Goal: Task Accomplishment & Management: Complete application form

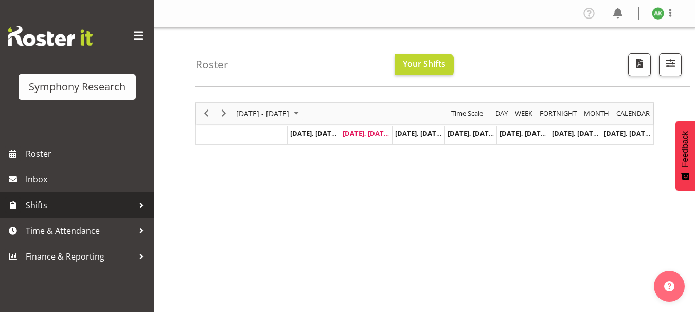
click at [54, 205] on span "Shifts" at bounding box center [80, 205] width 108 height 15
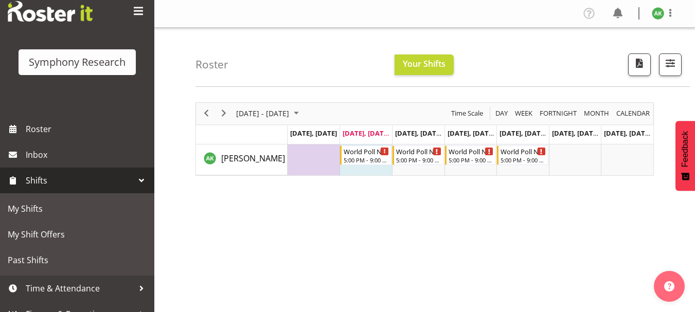
scroll to position [40, 0]
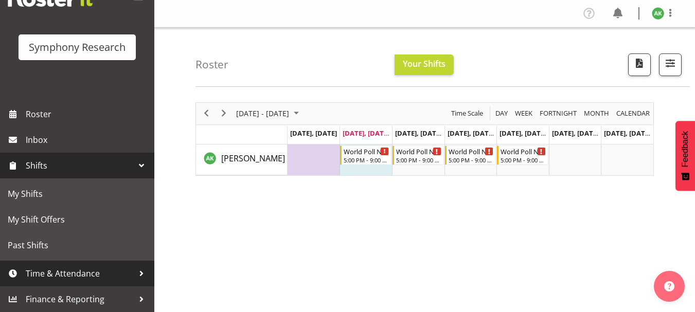
click at [68, 274] on span "Time & Attendance" at bounding box center [80, 273] width 108 height 15
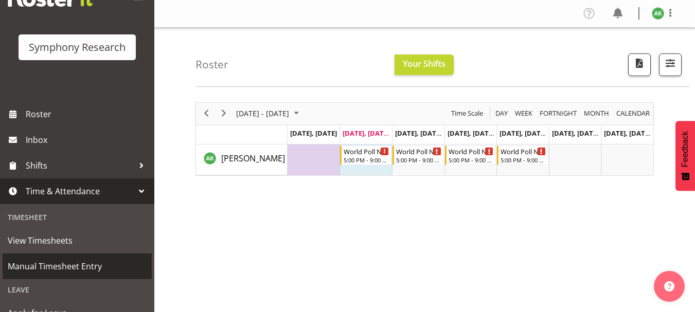
click at [66, 271] on span "Manual Timesheet Entry" at bounding box center [77, 266] width 139 height 15
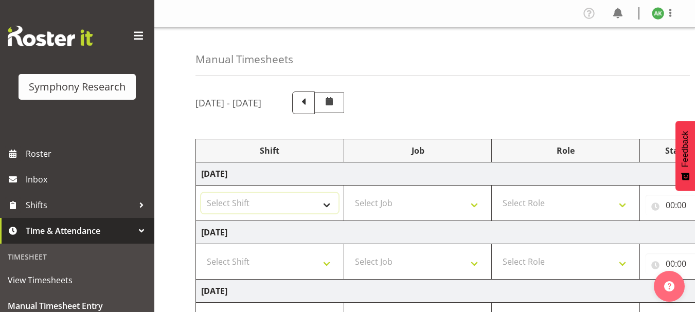
click at [329, 206] on select "Select Shift !!Weekend Residential (Roster IT Shift Label) *Business 9/10am ~ 4…" at bounding box center [269, 203] width 137 height 21
select select "48116"
click at [201, 193] on select "Select Shift !!Weekend Residential (Roster IT Shift Label) *Business 9/10am ~ 4…" at bounding box center [269, 203] width 137 height 21
click at [475, 204] on select "Select Job 550060 IF Admin 553492 World Poll Aus Wave 2 Main 2025 553493 World …" at bounding box center [417, 203] width 137 height 21
select select "10527"
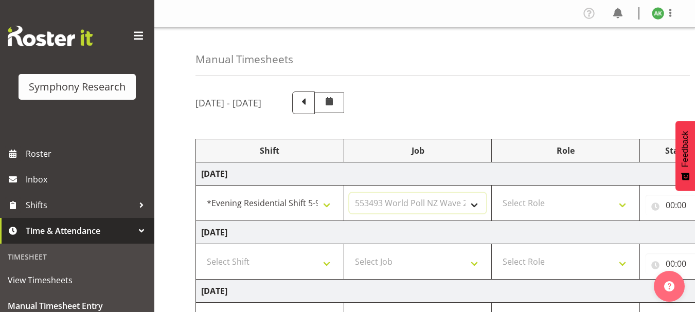
click at [349, 193] on select "Select Job 550060 IF Admin 553492 World Poll Aus Wave 2 Main 2025 553493 World …" at bounding box center [417, 203] width 137 height 21
click at [622, 206] on select "Select Role Briefing Interviewing" at bounding box center [565, 203] width 137 height 21
select select "47"
click at [497, 193] on select "Select Role Briefing Interviewing" at bounding box center [565, 203] width 137 height 21
click at [600, 97] on div "[DATE] - [DATE]" at bounding box center [424, 103] width 458 height 23
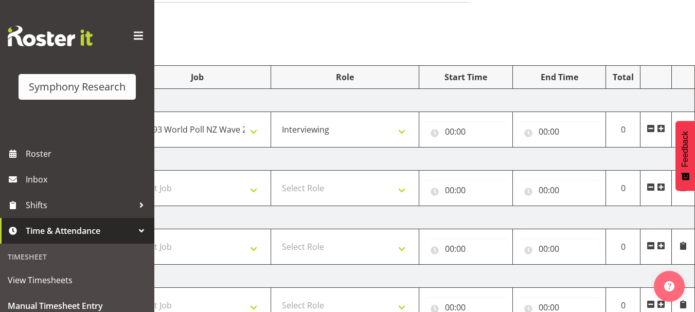
scroll to position [77, 0]
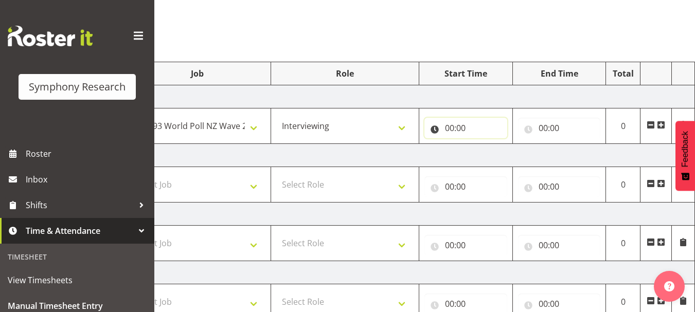
click at [450, 128] on input "00:00" at bounding box center [465, 128] width 83 height 21
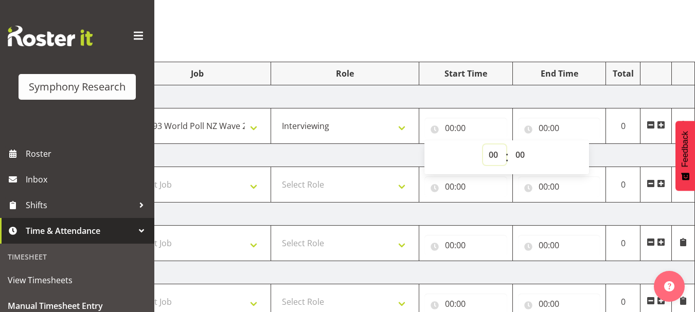
click at [491, 155] on select "00 01 02 03 04 05 06 07 08 09 10 11 12 13 14 15 16 17 18 19 20 21 22 23" at bounding box center [494, 155] width 23 height 21
select select "17"
click at [483, 145] on select "00 01 02 03 04 05 06 07 08 09 10 11 12 13 14 15 16 17 18 19 20 21 22 23" at bounding box center [494, 155] width 23 height 21
type input "17:00"
click at [523, 153] on select "00 01 02 03 04 05 06 07 08 09 10 11 12 13 14 15 16 17 18 19 20 21 22 23 24 25 2…" at bounding box center [521, 155] width 23 height 21
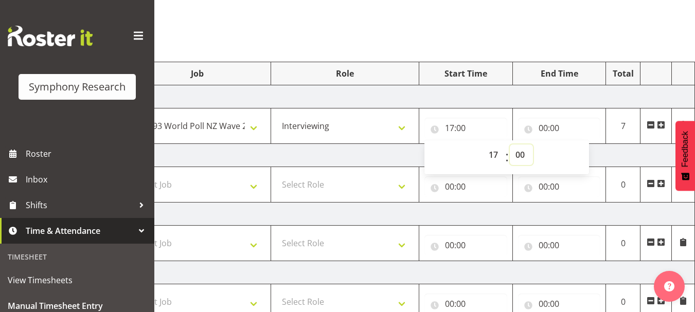
click at [510, 145] on select "00 01 02 03 04 05 06 07 08 09 10 11 12 13 14 15 16 17 18 19 20 21 22 23 24 25 2…" at bounding box center [521, 155] width 23 height 21
click at [544, 124] on input "00:00" at bounding box center [559, 128] width 83 height 21
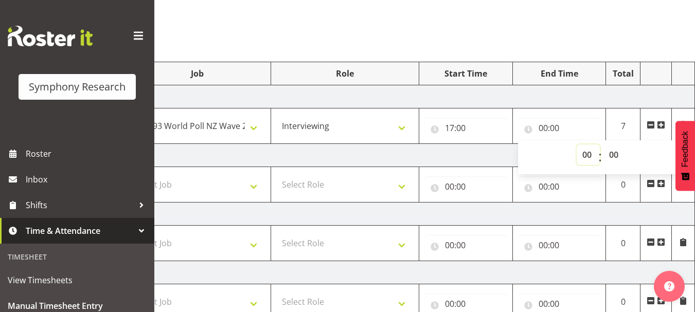
click at [583, 153] on select "00 01 02 03 04 05 06 07 08 09 10 11 12 13 14 15 16 17 18 19 20 21 22 23" at bounding box center [588, 155] width 23 height 21
select select "21"
click at [577, 145] on select "00 01 02 03 04 05 06 07 08 09 10 11 12 13 14 15 16 17 18 19 20 21 22 23" at bounding box center [588, 155] width 23 height 21
type input "21:00"
click at [616, 155] on select "00 01 02 03 04 05 06 07 08 09 10 11 12 13 14 15 16 17 18 19 20 21 22 23 24 25 2…" at bounding box center [614, 155] width 23 height 21
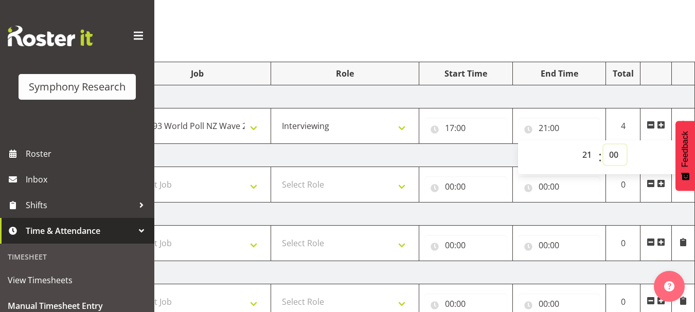
select select "20"
click at [603, 145] on select "00 01 02 03 04 05 06 07 08 09 10 11 12 13 14 15 16 17 18 19 20 21 22 23 24 25 2…" at bounding box center [614, 155] width 23 height 21
type input "21:20"
click at [603, 145] on select "00 01 02 03 04 05 06 07 08 09 10 11 12 13 14 15 16 17 18 19 20 21 22 23 24 25 2…" at bounding box center [614, 155] width 23 height 21
click at [488, 148] on td "[DATE]" at bounding box center [335, 155] width 720 height 23
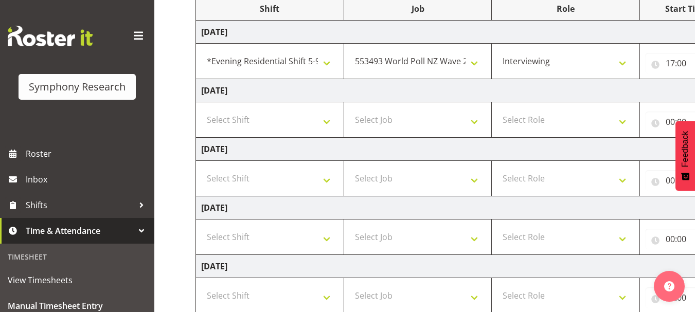
scroll to position [137, 0]
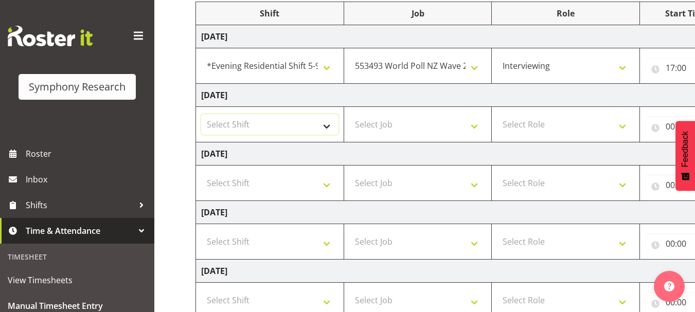
click at [327, 124] on select "Select Shift !!Weekend Residential (Roster IT Shift Label) *Business 9/10am ~ 4…" at bounding box center [269, 124] width 137 height 21
select select "48116"
click at [201, 114] on select "Select Shift !!Weekend Residential (Roster IT Shift Label) *Business 9/10am ~ 4…" at bounding box center [269, 124] width 137 height 21
click at [477, 130] on select "Select Job 550060 IF Admin 553492 World Poll Aus Wave 2 Main 2025 553493 World …" at bounding box center [417, 124] width 137 height 21
select select "10527"
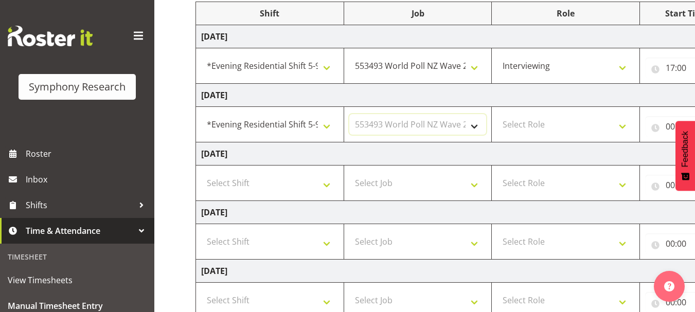
click at [349, 114] on select "Select Job 550060 IF Admin 553492 World Poll Aus Wave 2 Main 2025 553493 World …" at bounding box center [417, 124] width 137 height 21
click at [622, 130] on select "Select Role Briefing Interviewing" at bounding box center [565, 124] width 137 height 21
select select "47"
click at [497, 114] on select "Select Role Briefing Interviewing" at bounding box center [565, 124] width 137 height 21
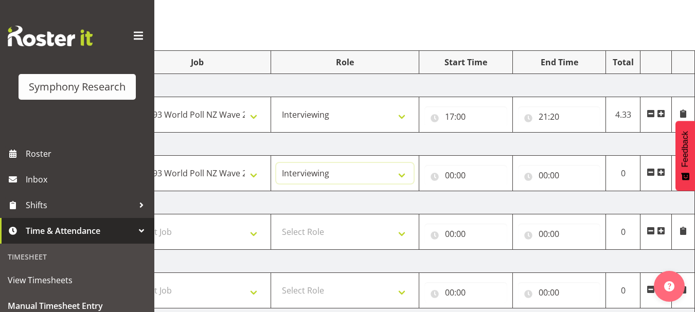
scroll to position [90, 0]
click at [451, 174] on input "00:00" at bounding box center [465, 174] width 83 height 21
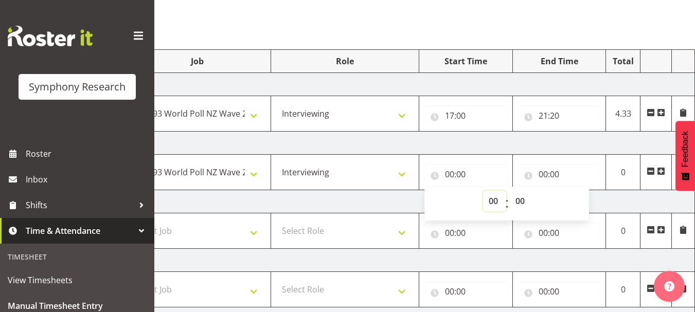
click at [493, 204] on select "00 01 02 03 04 05 06 07 08 09 10 11 12 13 14 15 16 17 18 19 20 21 22 23" at bounding box center [494, 201] width 23 height 21
select select "17"
click at [483, 191] on select "00 01 02 03 04 05 06 07 08 09 10 11 12 13 14 15 16 17 18 19 20 21 22 23" at bounding box center [494, 201] width 23 height 21
type input "17:00"
click at [615, 199] on td "[DATE]" at bounding box center [335, 201] width 720 height 23
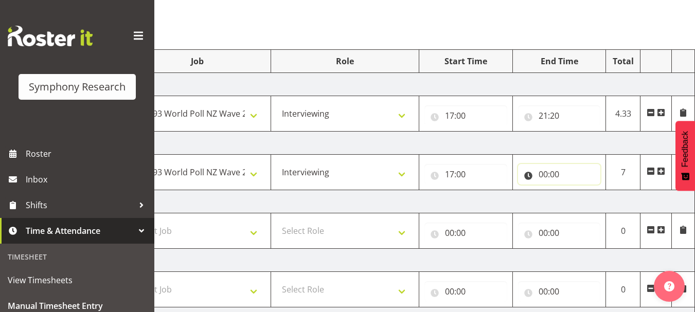
click at [541, 177] on input "00:00" at bounding box center [559, 174] width 83 height 21
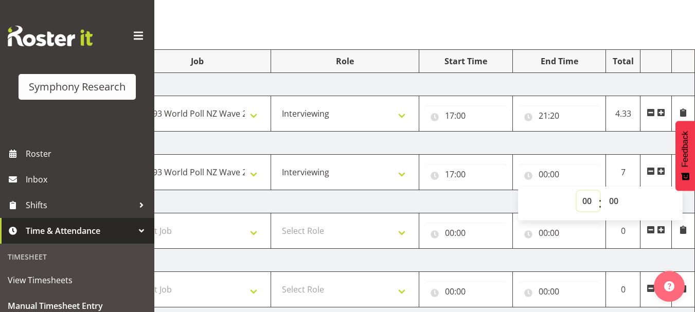
click at [586, 203] on select "00 01 02 03 04 05 06 07 08 09 10 11 12 13 14 15 16 17 18 19 20 21 22 23" at bounding box center [588, 201] width 23 height 21
select select "21"
click at [577, 191] on select "00 01 02 03 04 05 06 07 08 09 10 11 12 13 14 15 16 17 18 19 20 21 22 23" at bounding box center [588, 201] width 23 height 21
type input "21:00"
click at [613, 200] on select "00 01 02 03 04 05 06 07 08 09 10 11 12 13 14 15 16 17 18 19 20 21 22 23 24 25 2…" at bounding box center [614, 201] width 23 height 21
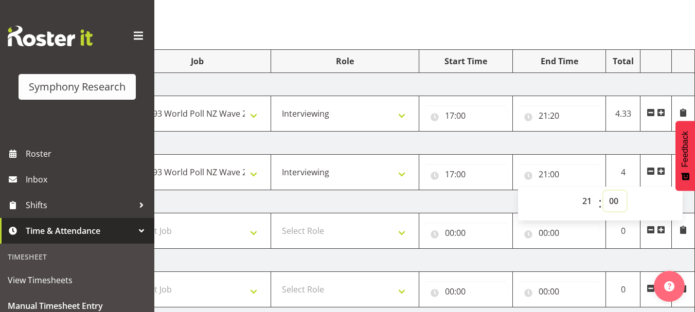
select select "20"
click at [603, 191] on select "00 01 02 03 04 05 06 07 08 09 10 11 12 13 14 15 16 17 18 19 20 21 22 23 24 25 2…" at bounding box center [614, 201] width 23 height 21
type input "21:20"
click at [462, 204] on td "[DATE]" at bounding box center [335, 201] width 720 height 23
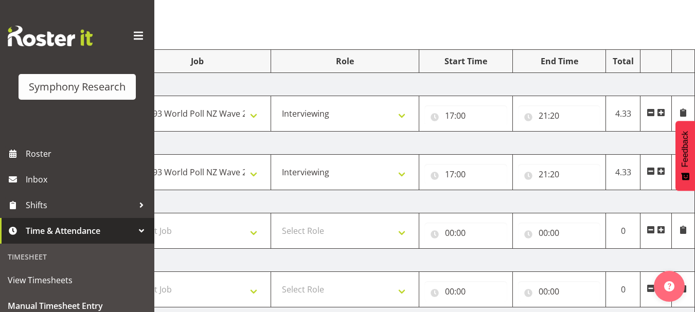
click at [682, 114] on span at bounding box center [683, 113] width 8 height 8
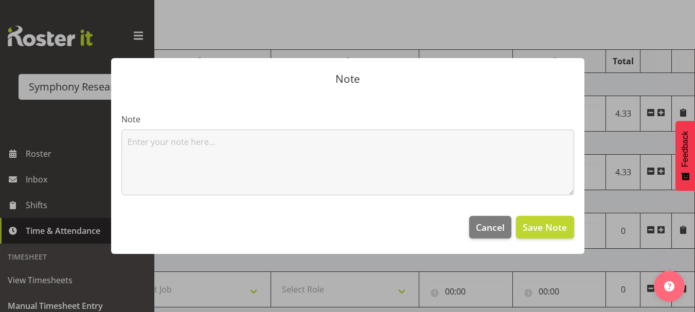
scroll to position [0, 213]
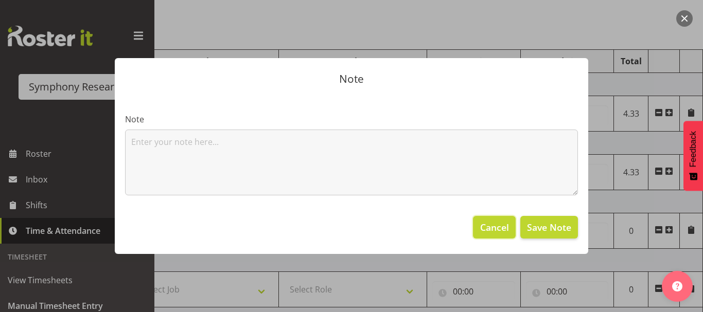
click at [504, 230] on span "Cancel" at bounding box center [494, 227] width 29 height 13
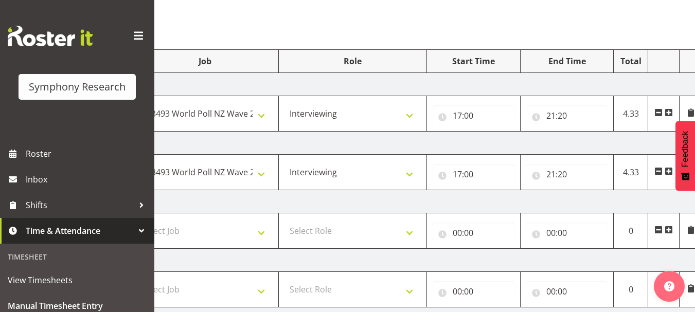
click at [657, 112] on span at bounding box center [658, 113] width 8 height 8
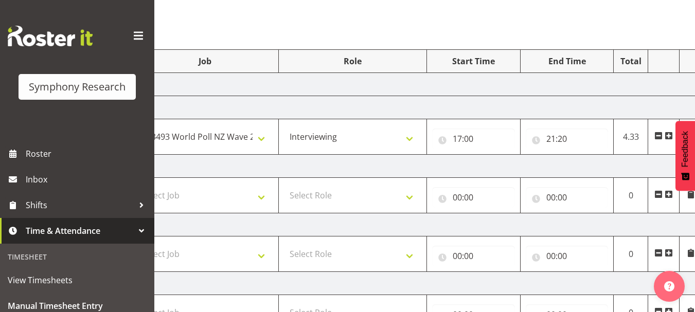
click at [657, 112] on td "[DATE]" at bounding box center [343, 107] width 720 height 23
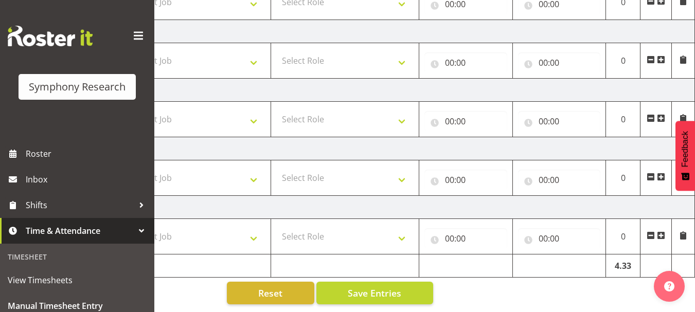
scroll to position [291, 0]
click at [385, 287] on span "Save Entries" at bounding box center [375, 293] width 54 height 13
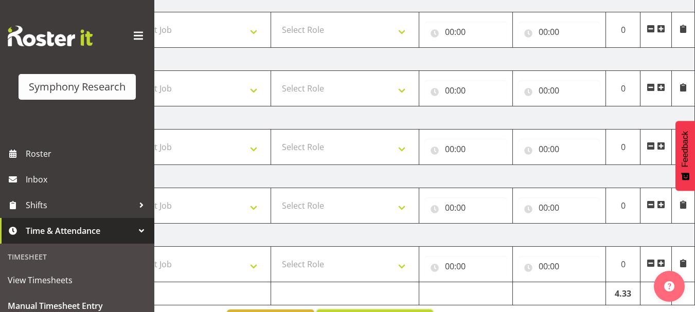
scroll to position [326, 0]
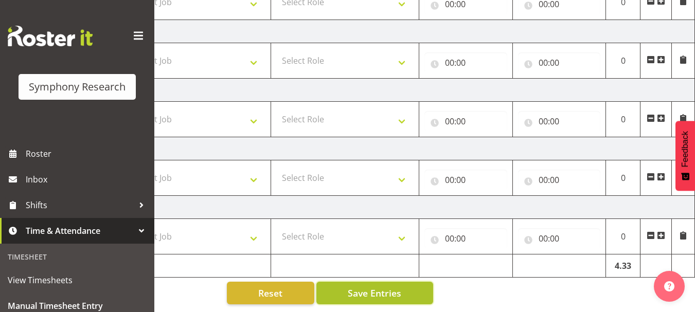
click at [387, 287] on span "Save Entries" at bounding box center [375, 293] width 54 height 13
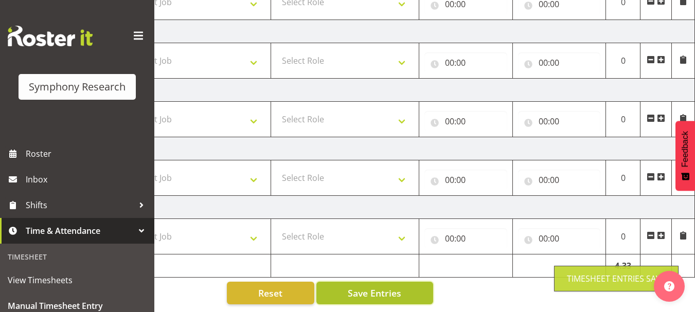
click at [387, 287] on span "Save Entries" at bounding box center [375, 293] width 54 height 13
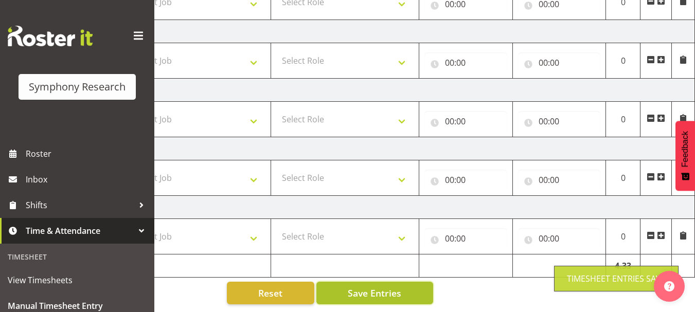
click at [387, 287] on span "Save Entries" at bounding box center [375, 293] width 54 height 13
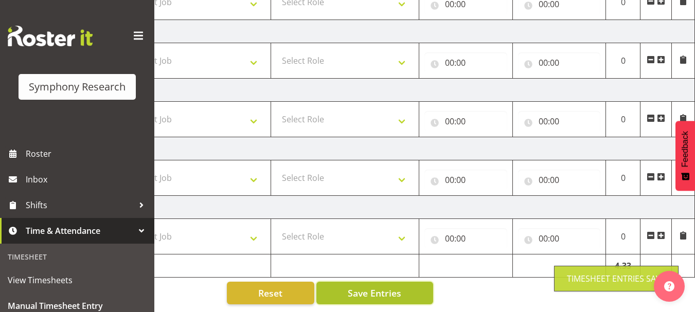
click at [387, 287] on span "Save Entries" at bounding box center [375, 293] width 54 height 13
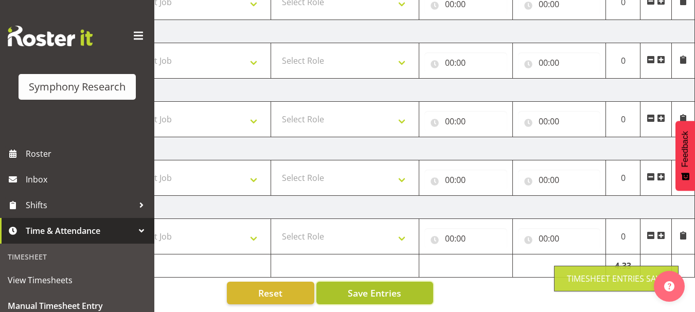
click at [387, 287] on span "Save Entries" at bounding box center [375, 293] width 54 height 13
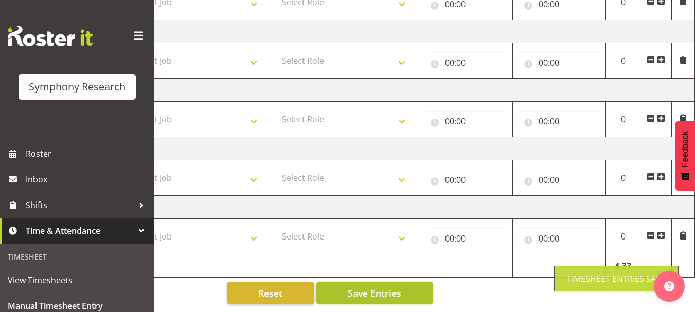
click at [387, 287] on span "Save Entries" at bounding box center [375, 293] width 54 height 13
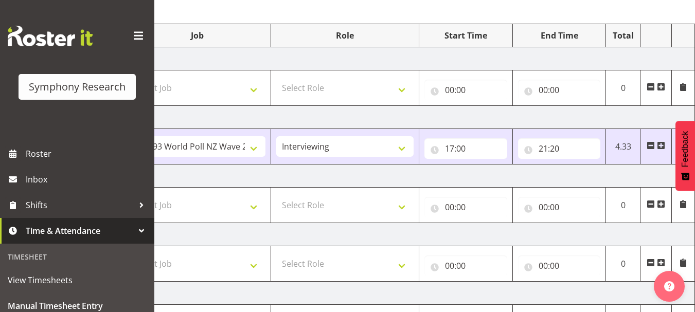
scroll to position [118, 0]
